Goal: Task Accomplishment & Management: Use online tool/utility

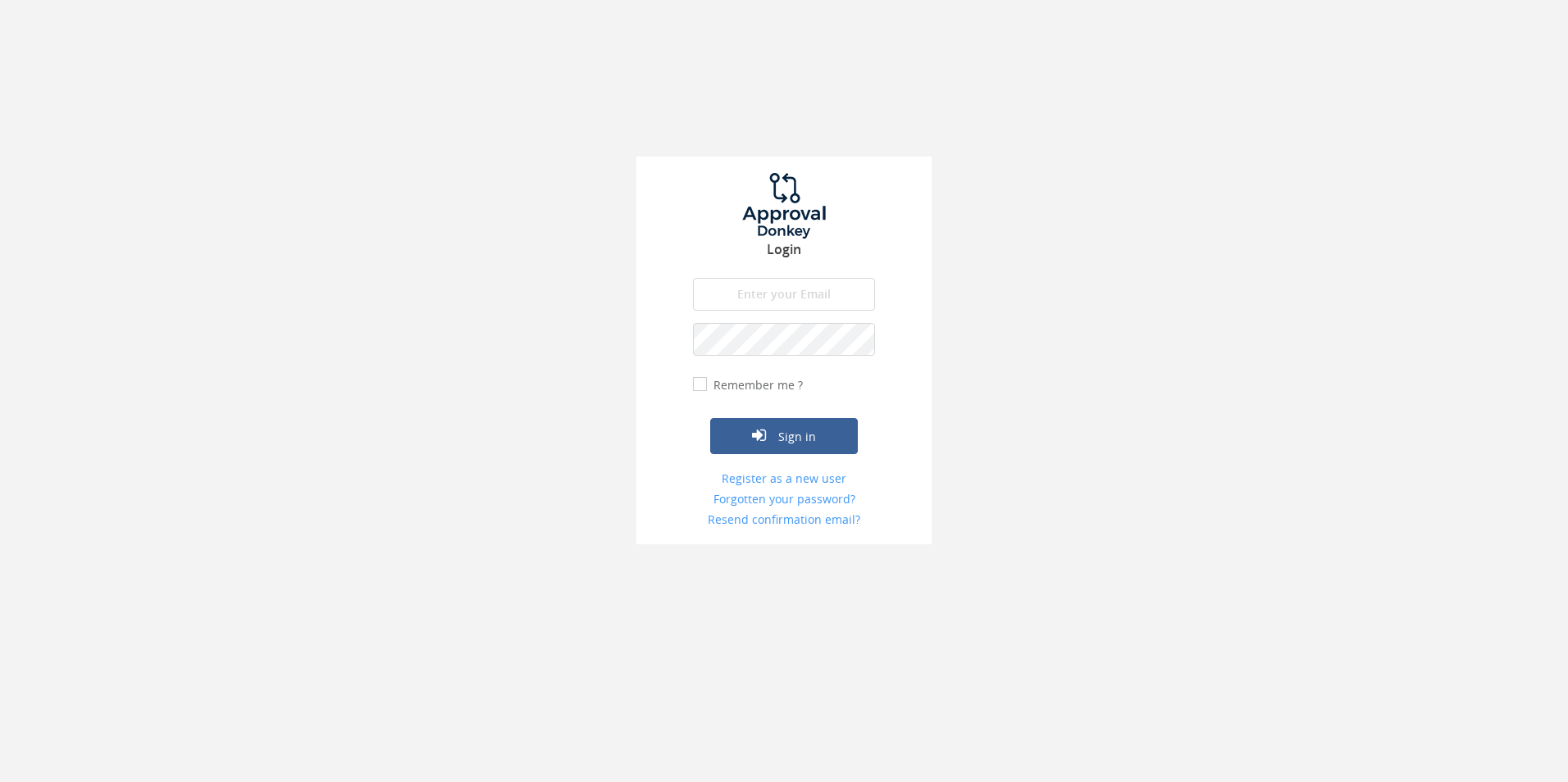
type input "[EMAIL_ADDRESS][DOMAIN_NAME]"
click at [875, 399] on div "Login [EMAIL_ADDRESS][DOMAIN_NAME] The email is required. Invalid email address…" at bounding box center [784, 350] width 296 height 388
click at [835, 441] on button "Sign in" at bounding box center [784, 436] width 147 height 36
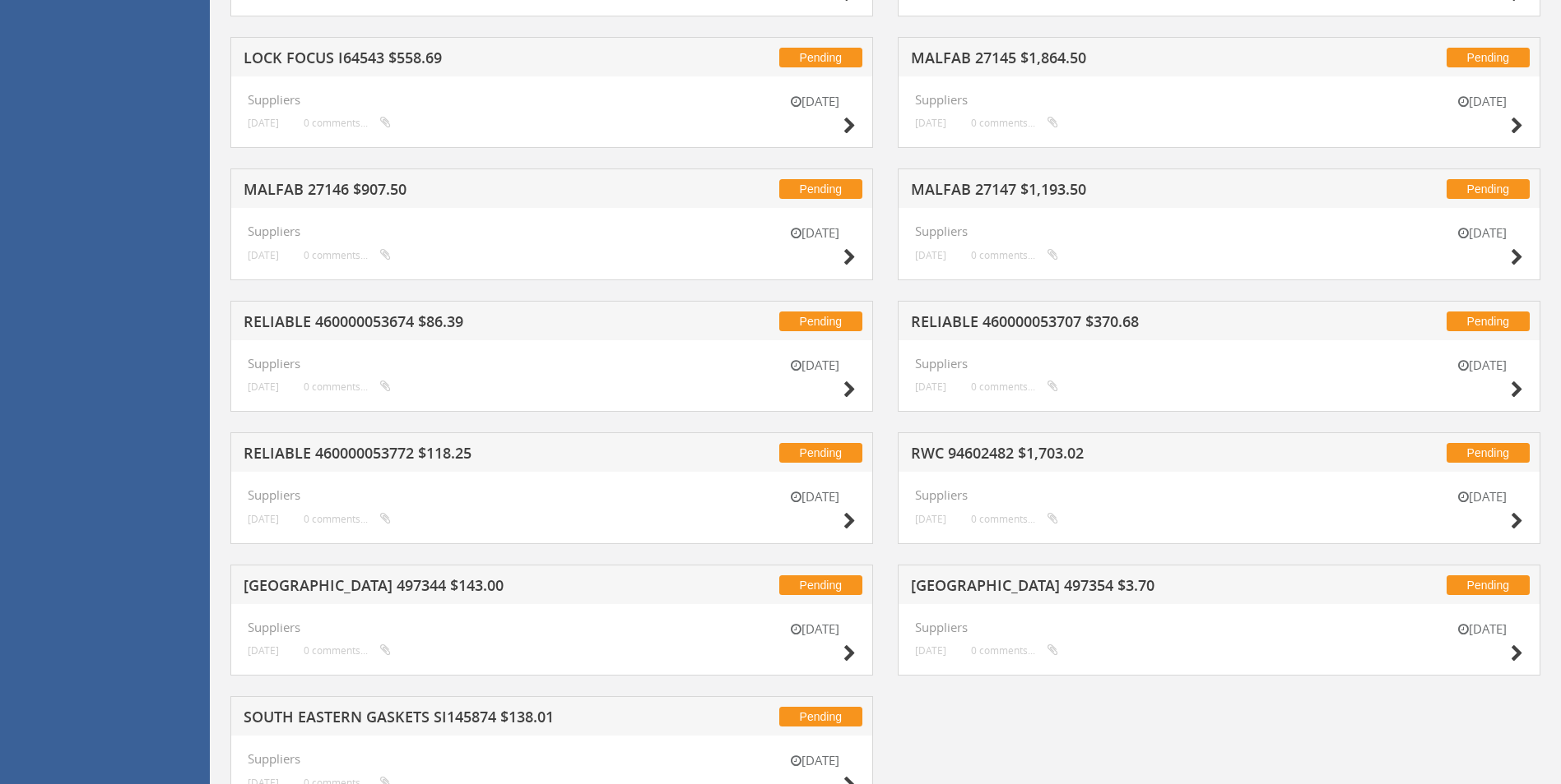
scroll to position [1884, 0]
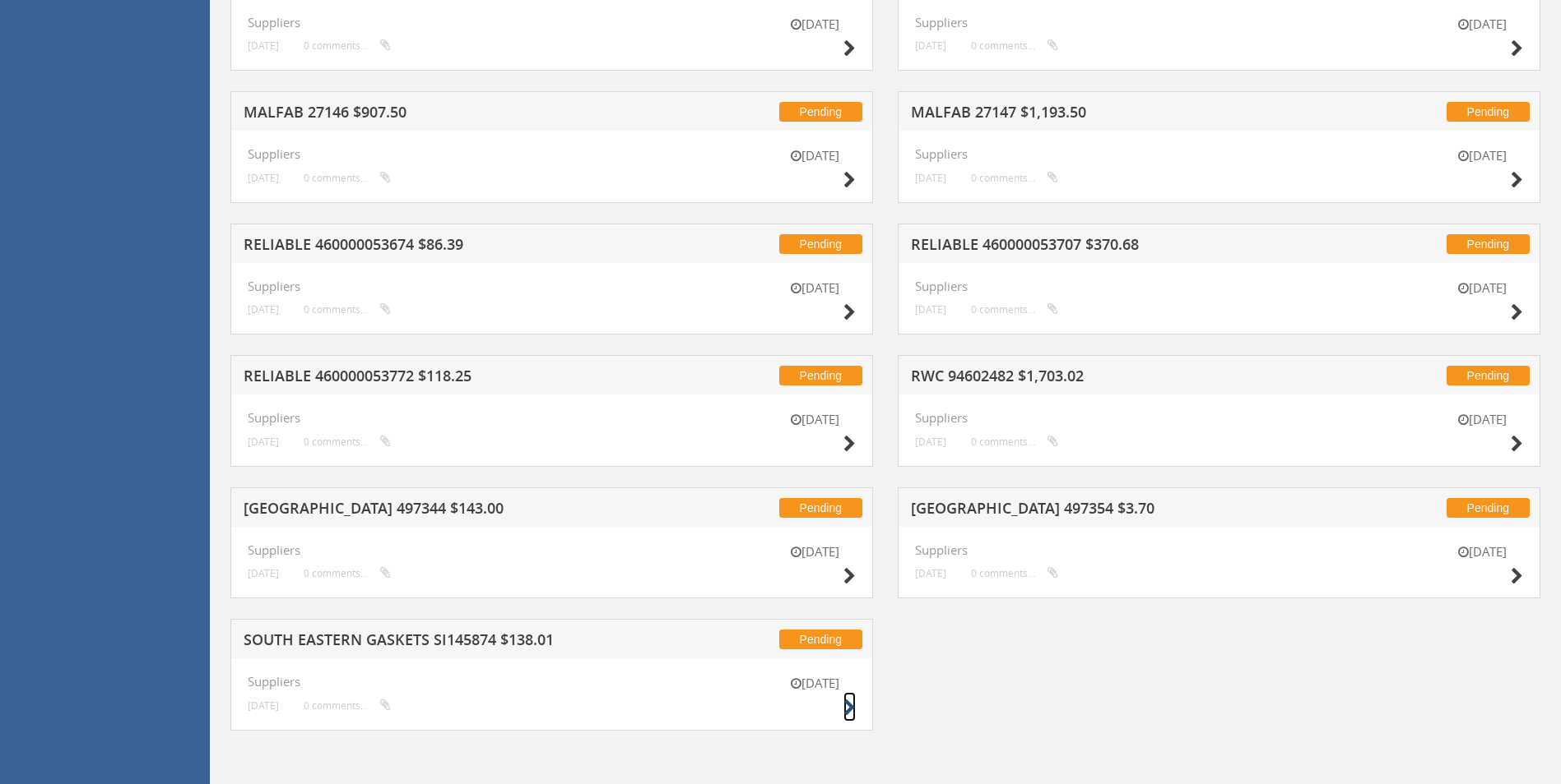
click at [849, 712] on icon at bounding box center [849, 708] width 13 height 18
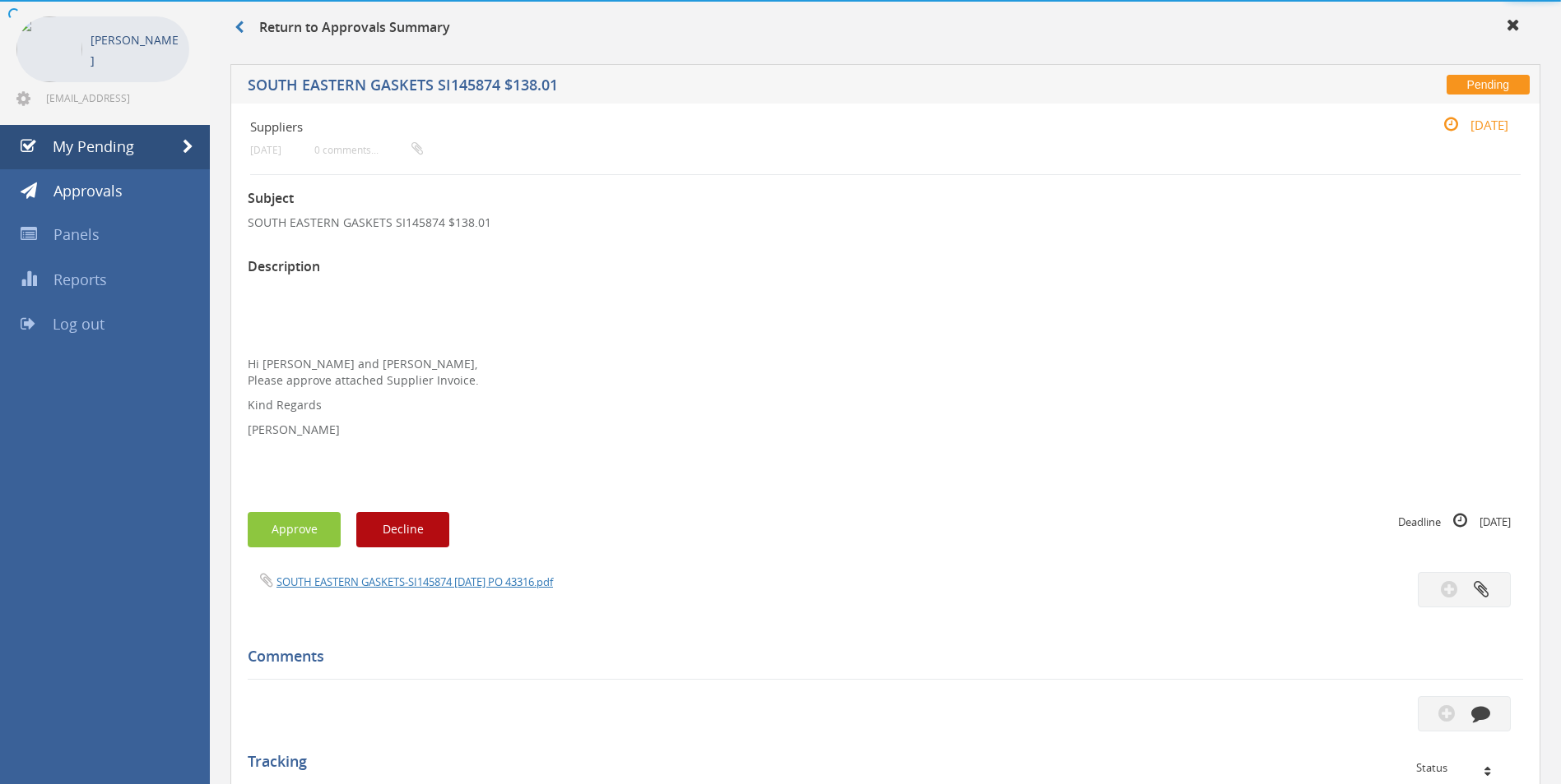
scroll to position [430, 0]
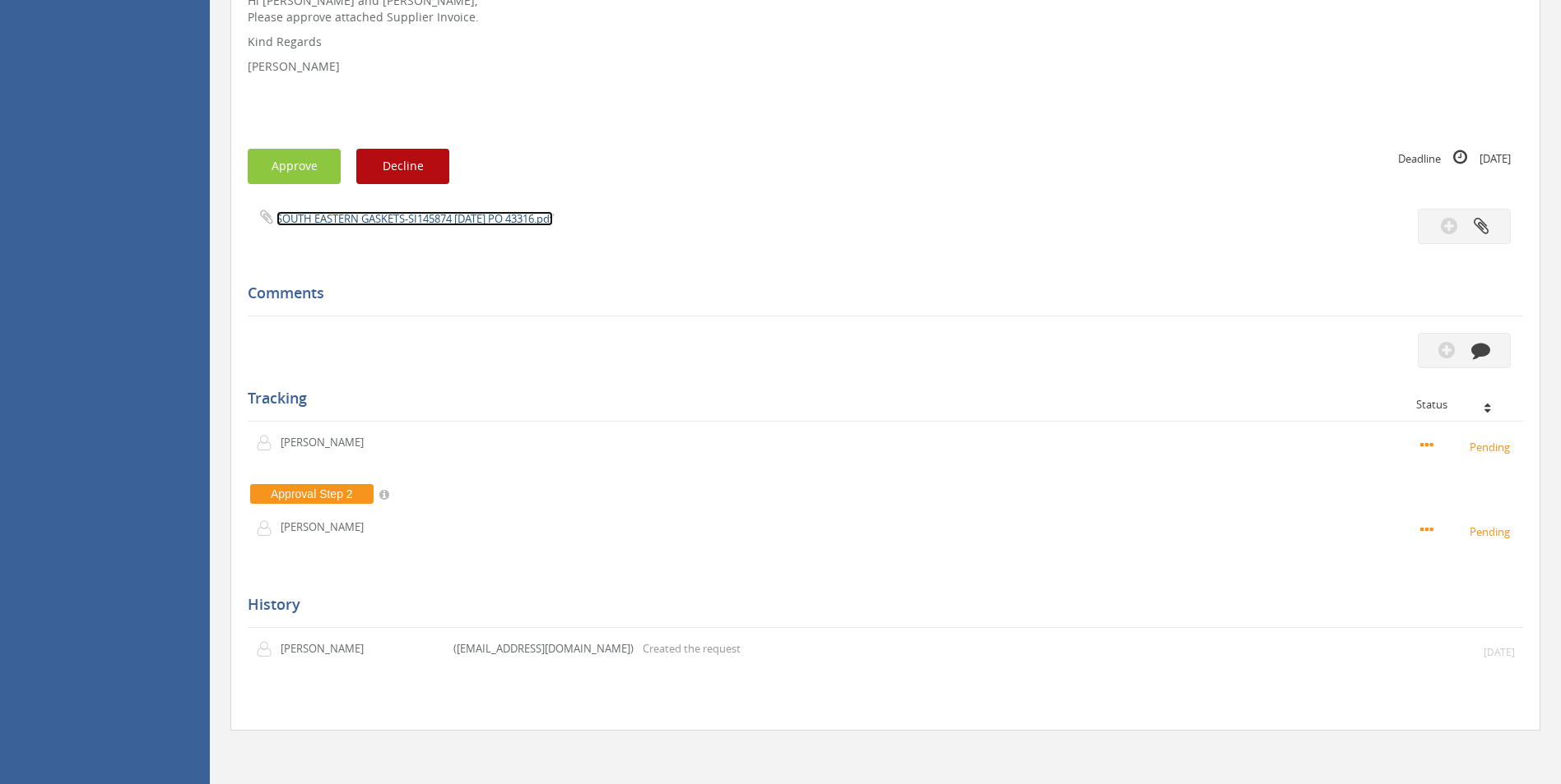
click at [455, 215] on link "SOUTH EASTERN GASKETS-SI145874 [DATE] PO 43316.pdf" at bounding box center [415, 219] width 277 height 15
click at [1052, 351] on button "button" at bounding box center [1464, 351] width 93 height 35
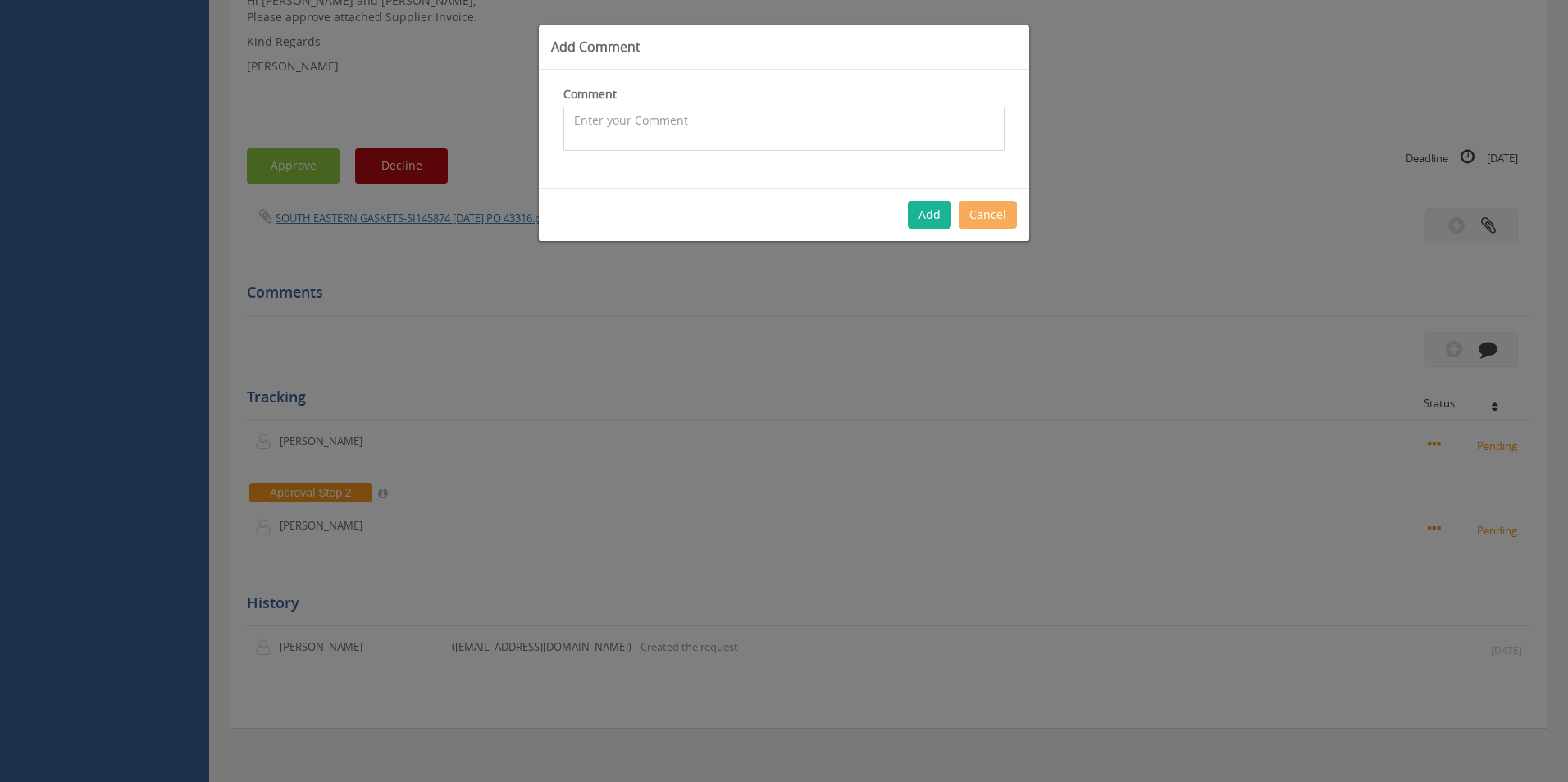
click at [656, 134] on textarea at bounding box center [784, 129] width 441 height 44
type textarea "Customer Order - 1098520 CP $45.23 SP $78.75 - Inwards freight covered by inwar…"
click at [917, 216] on button "Add" at bounding box center [929, 215] width 43 height 28
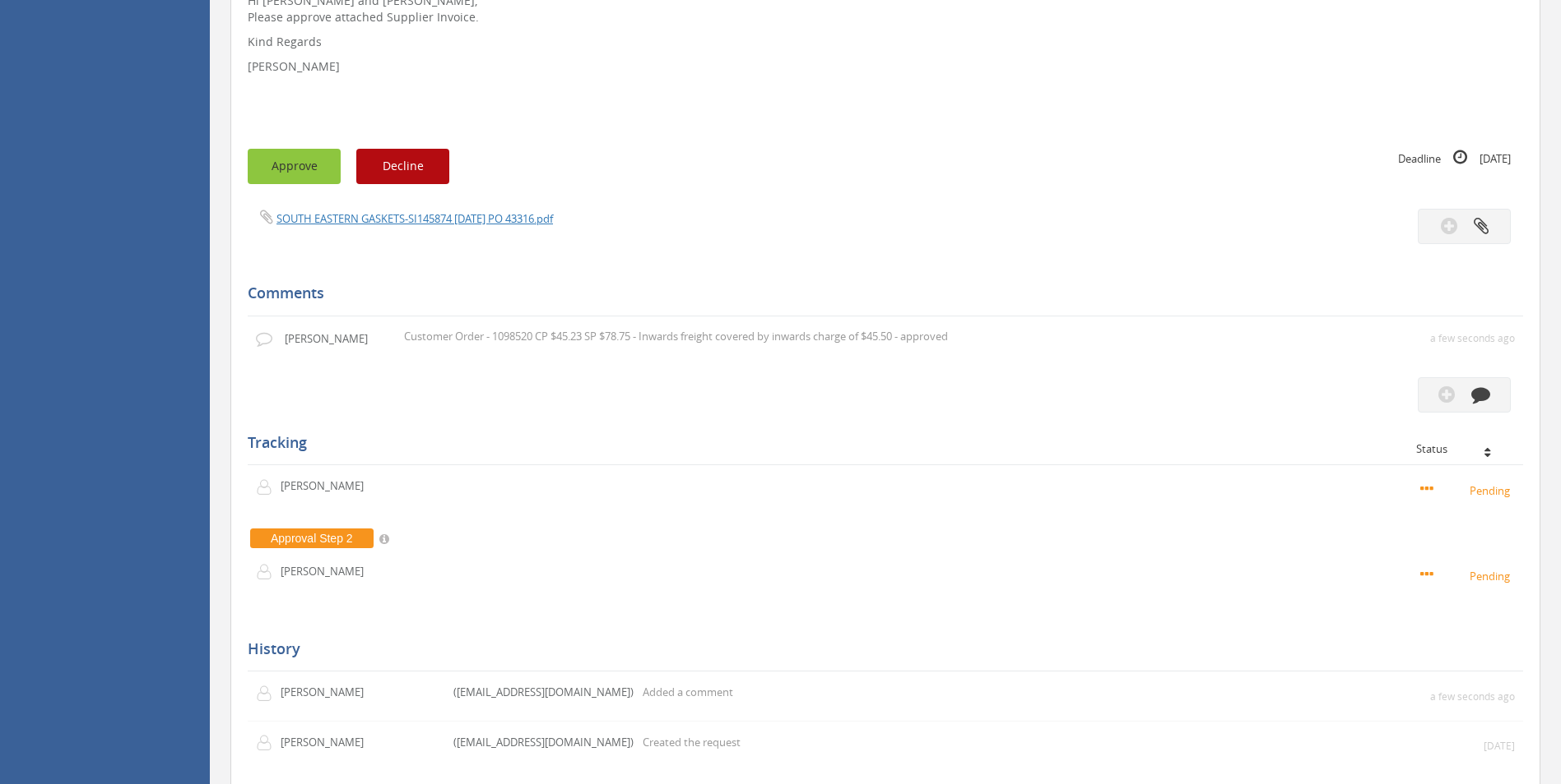
click at [287, 169] on button "Approve" at bounding box center [294, 166] width 93 height 35
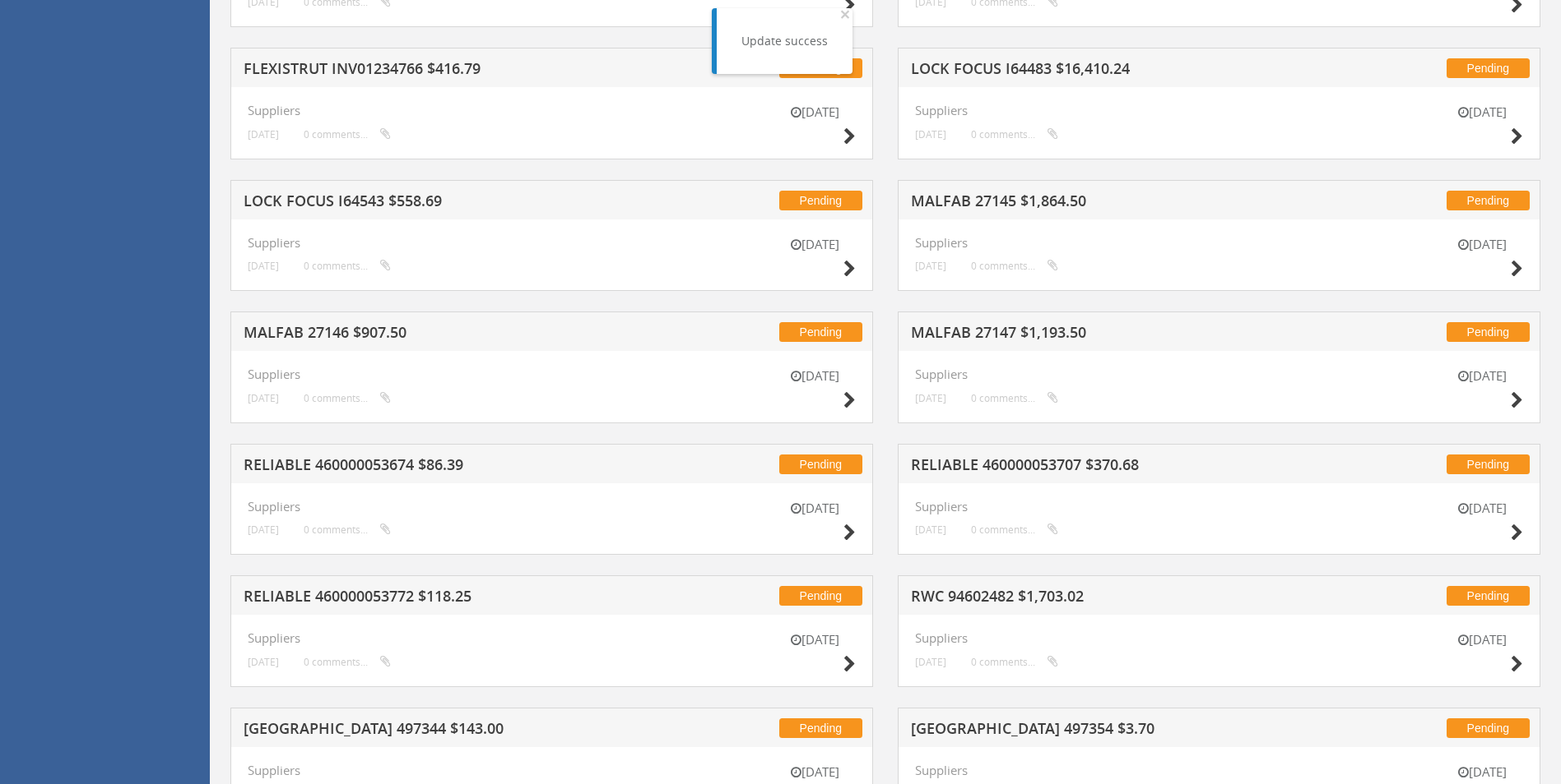
scroll to position [1751, 0]
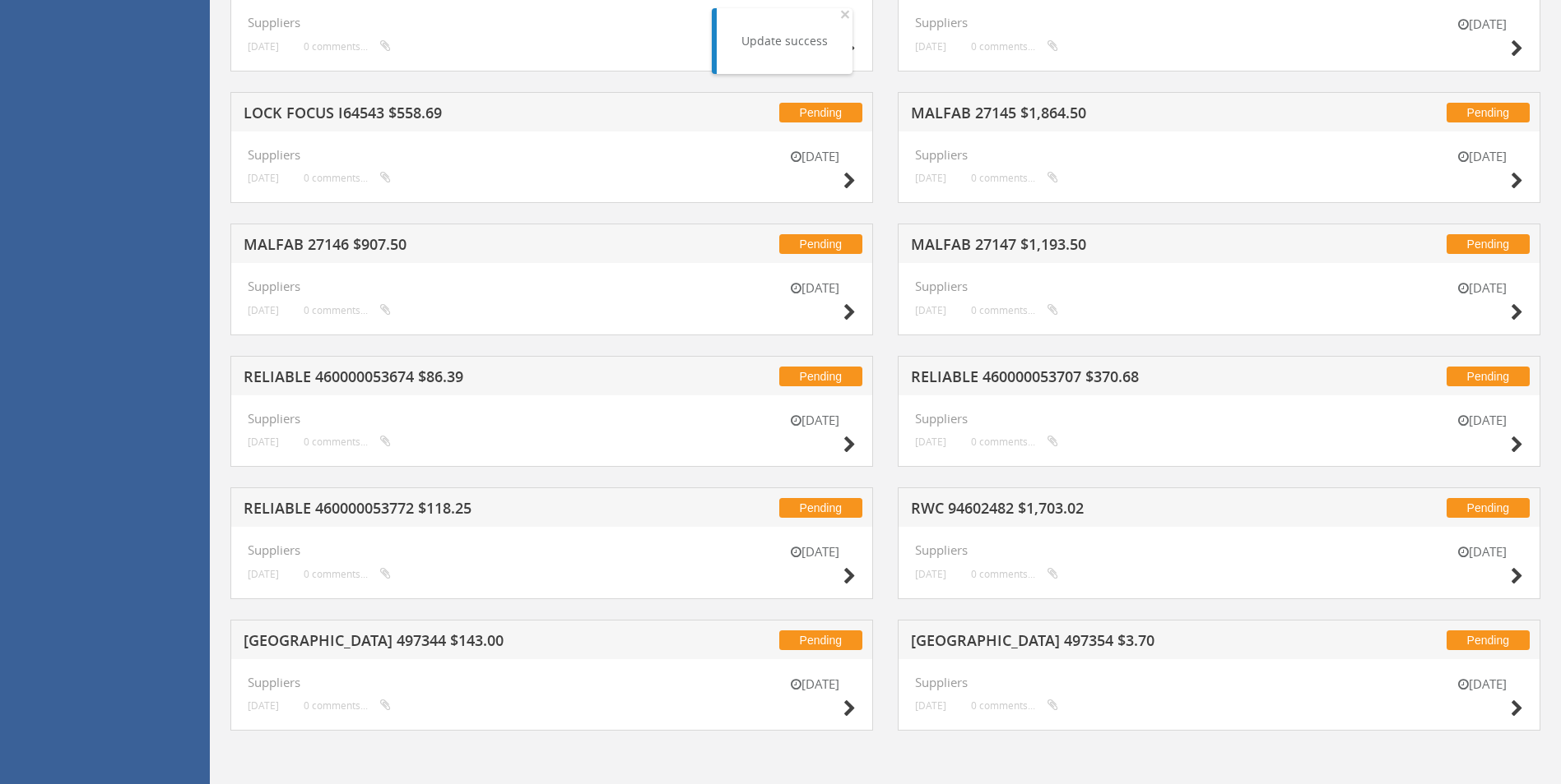
click at [1052, 703] on div "[DATE] Suppliers [DATE] 0 comments..." at bounding box center [1219, 695] width 643 height 72
click at [1052, 713] on icon at bounding box center [1517, 709] width 13 height 18
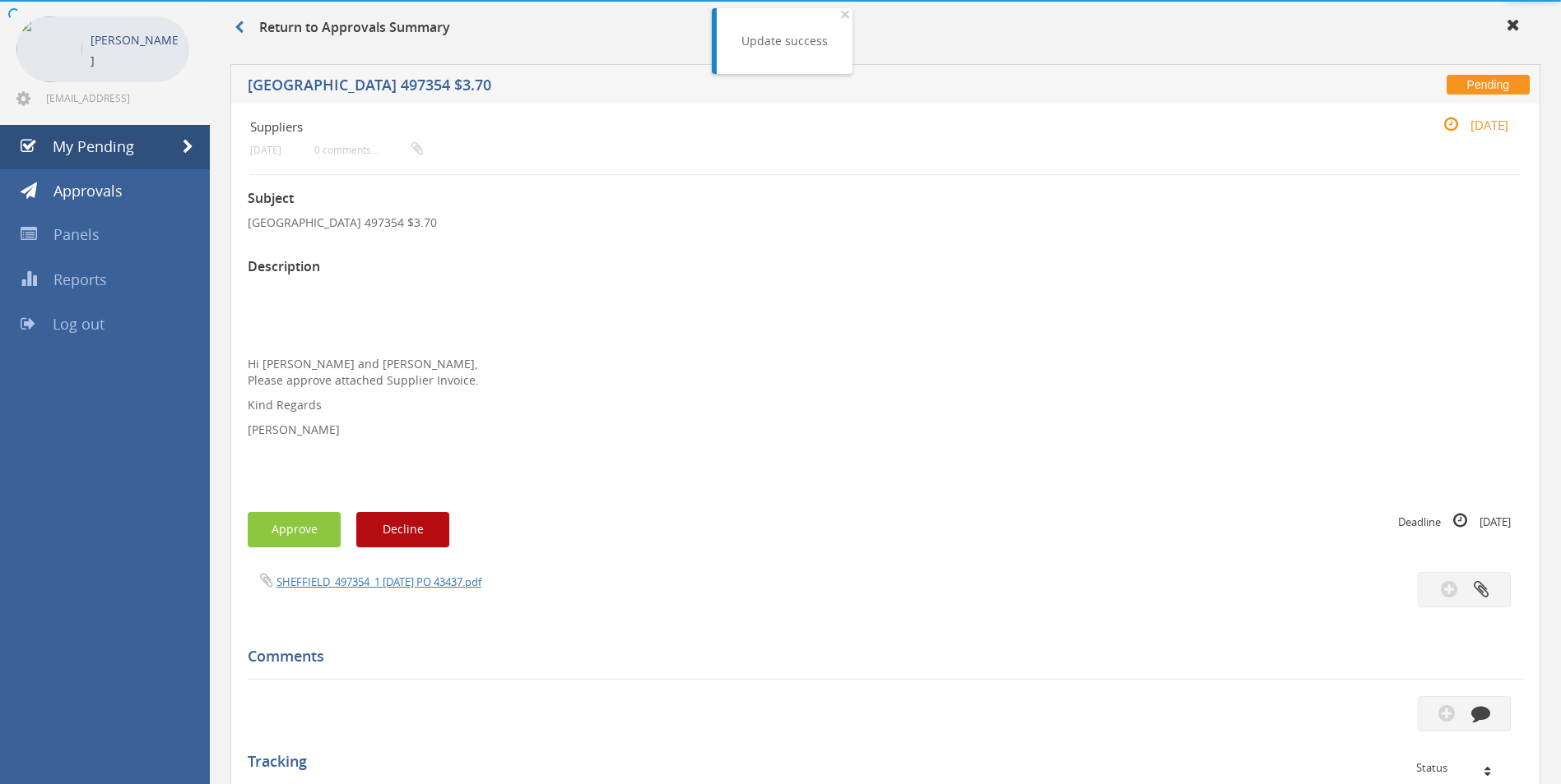
scroll to position [430, 0]
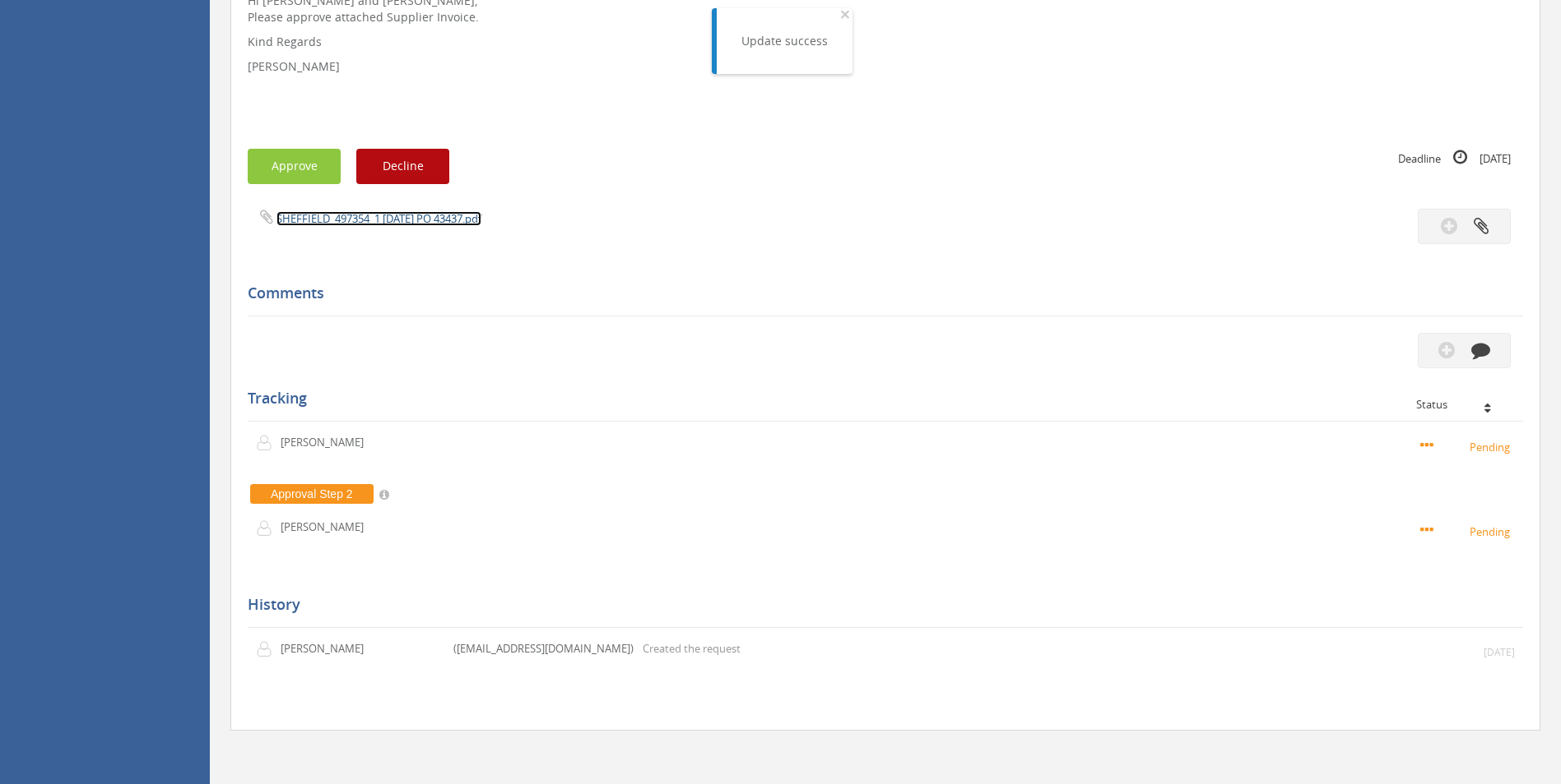
click at [445, 225] on link "SHEFFIELD_497354_1 [DATE] PO 43437.pdf" at bounding box center [379, 219] width 205 height 15
